Goal: Task Accomplishment & Management: Complete application form

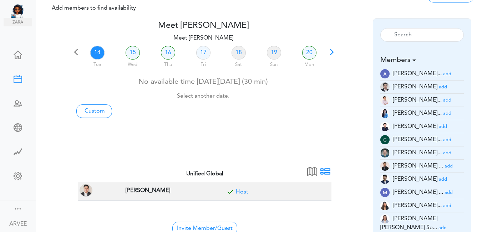
scroll to position [23, 0]
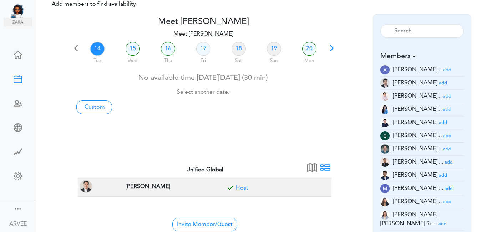
click at [444, 109] on small "add" at bounding box center [448, 109] width 8 height 5
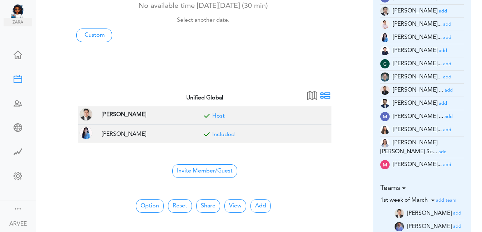
scroll to position [96, 0]
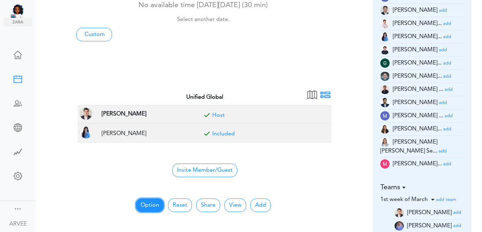
click at [147, 204] on button "Option" at bounding box center [150, 206] width 28 height 14
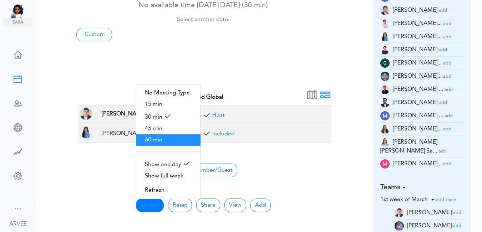
click at [156, 141] on span "60 min" at bounding box center [168, 140] width 64 height 11
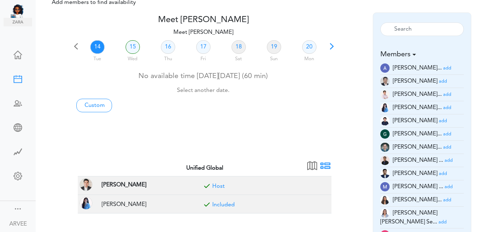
scroll to position [0, 0]
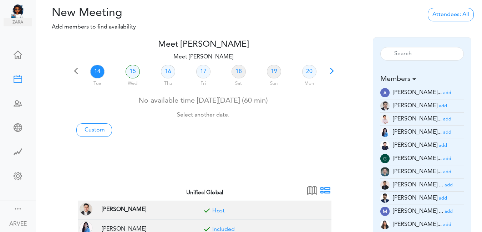
click at [96, 70] on link "14" at bounding box center [97, 72] width 14 height 14
click at [95, 129] on link "Custom" at bounding box center [94, 131] width 36 height 14
type input "Meet [PERSON_NAME]"
type input "https://us02web.zoom.us/j/9174257685?pwd=VUE3Y2Fpem5ORktDVUZkeE9Yc01vZz09"
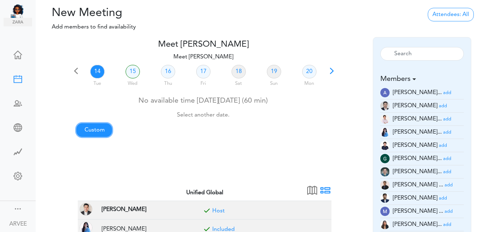
type input "2025-10-14T14:00"
type input "2025-10-14T14:30"
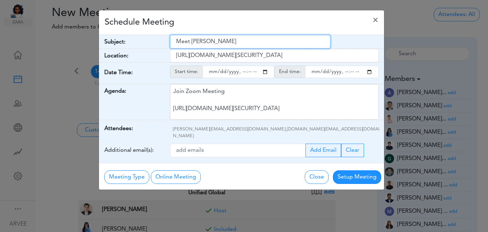
click at [175, 42] on input "Meet [PERSON_NAME]" at bounding box center [250, 42] width 160 height 14
drag, startPoint x: 175, startPoint y: 42, endPoint x: 236, endPoint y: 48, distance: 61.4
click at [236, 48] on input "Meet [PERSON_NAME]" at bounding box center [250, 42] width 160 height 14
paste input "Subject: [Client Call] Kelii Kaneshiro - 2024 Income Tax"
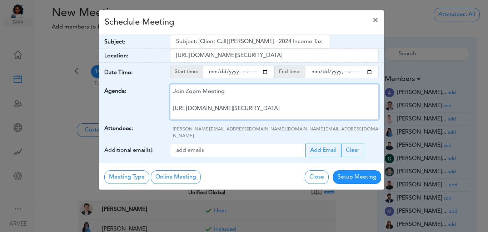
click at [242, 107] on div "Join Zoom Meeting https://us02web.zoom.us/j/9174257685?pwd=VUE3Y2Fpem5ORktDVUZk…" at bounding box center [274, 102] width 209 height 36
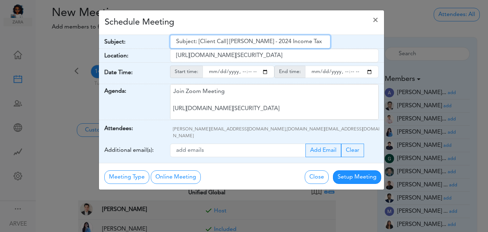
click at [198, 41] on input "Subject: [Client Call] Kelii Kaneshiro - 2024 Income Tax" at bounding box center [250, 42] width 160 height 14
type input "[Client Call] Kelii Kaneshiro - 2024 Income Tax"
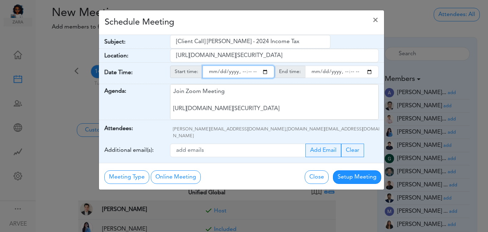
click at [264, 73] on input "starttime" at bounding box center [238, 72] width 72 height 12
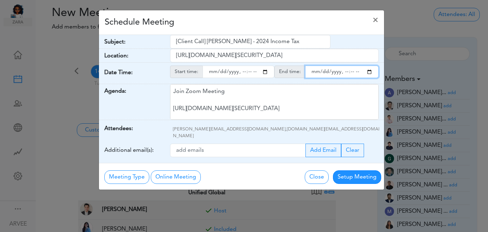
type input "2025-10-14T18:00"
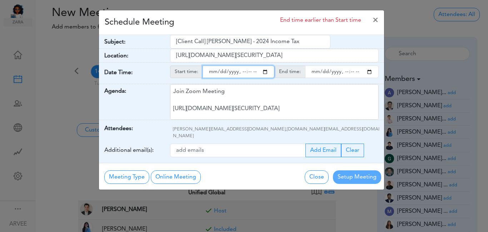
click at [371, 73] on input "endtime" at bounding box center [342, 72] width 74 height 12
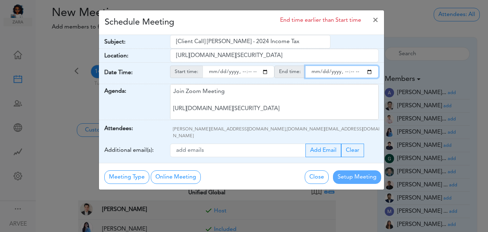
click at [352, 72] on input "endtime" at bounding box center [342, 72] width 74 height 12
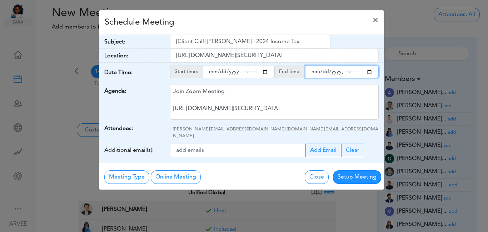
type input "2025-10-14T19:00"
click at [293, 25] on div "Schedule Meeting ×" at bounding box center [241, 22] width 285 height 25
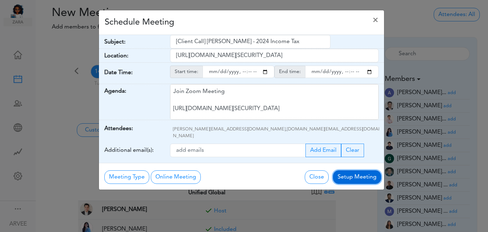
click at [348, 171] on button "Setup Meeting" at bounding box center [357, 178] width 48 height 14
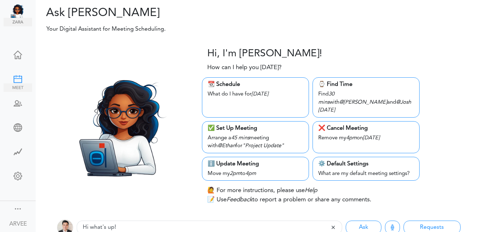
click at [16, 77] on div at bounding box center [18, 78] width 29 height 7
